Goal: Task Accomplishment & Management: Use online tool/utility

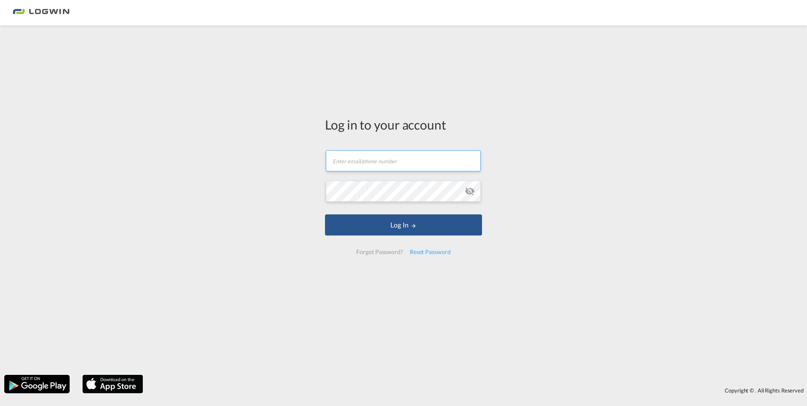
click at [374, 161] on input "text" at bounding box center [403, 160] width 155 height 21
paste input "[PERSON_NAME][EMAIL_ADDRESS][PERSON_NAME][DOMAIN_NAME]"
type input "[PERSON_NAME][EMAIL_ADDRESS][PERSON_NAME][DOMAIN_NAME]"
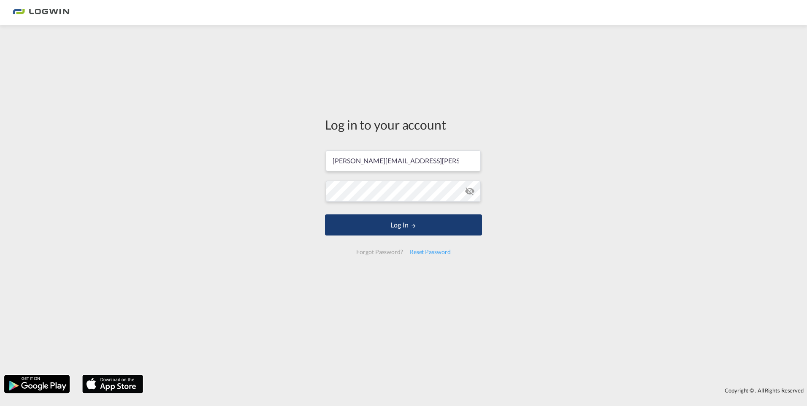
click at [396, 223] on button "Log In" at bounding box center [403, 224] width 157 height 21
